Goal: Task Accomplishment & Management: Use online tool/utility

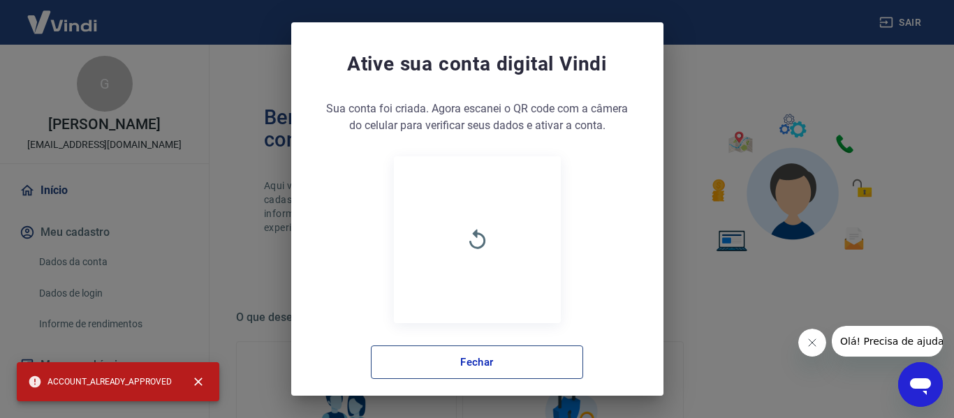
click at [413, 363] on button "Fechar" at bounding box center [477, 363] width 212 height 34
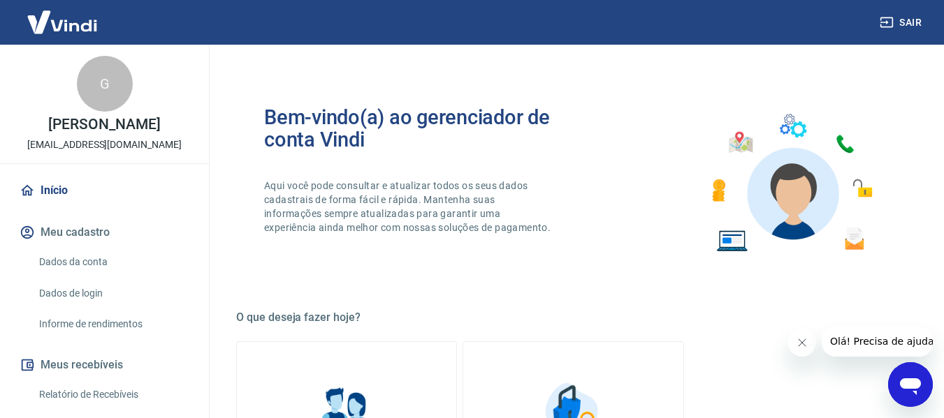
scroll to position [70, 0]
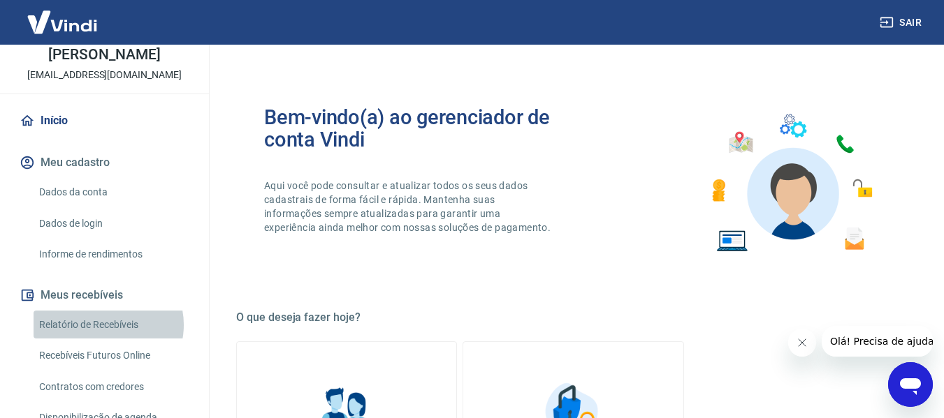
click at [107, 325] on link "Relatório de Recebíveis" at bounding box center [113, 325] width 159 height 29
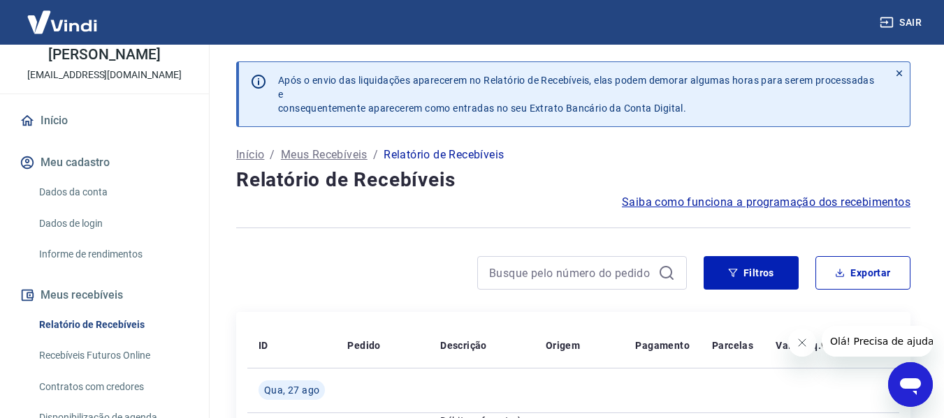
click at [135, 347] on link "Recebíveis Futuros Online" at bounding box center [113, 356] width 159 height 29
